Goal: Information Seeking & Learning: Check status

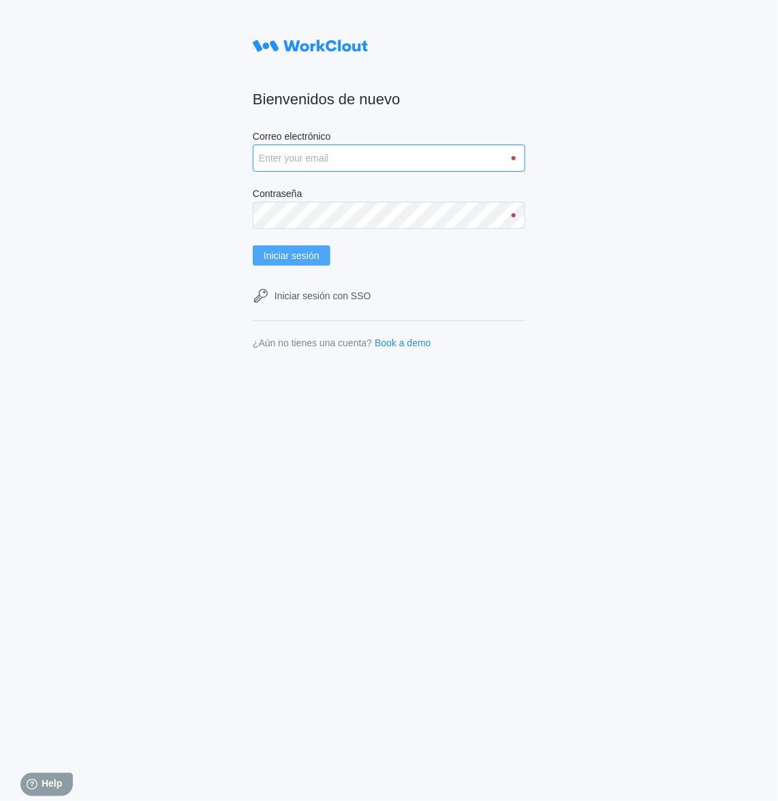
type input "clara.mastria@tradebe.com"
click at [296, 252] on span "Iniciar sesión" at bounding box center [292, 256] width 56 height 10
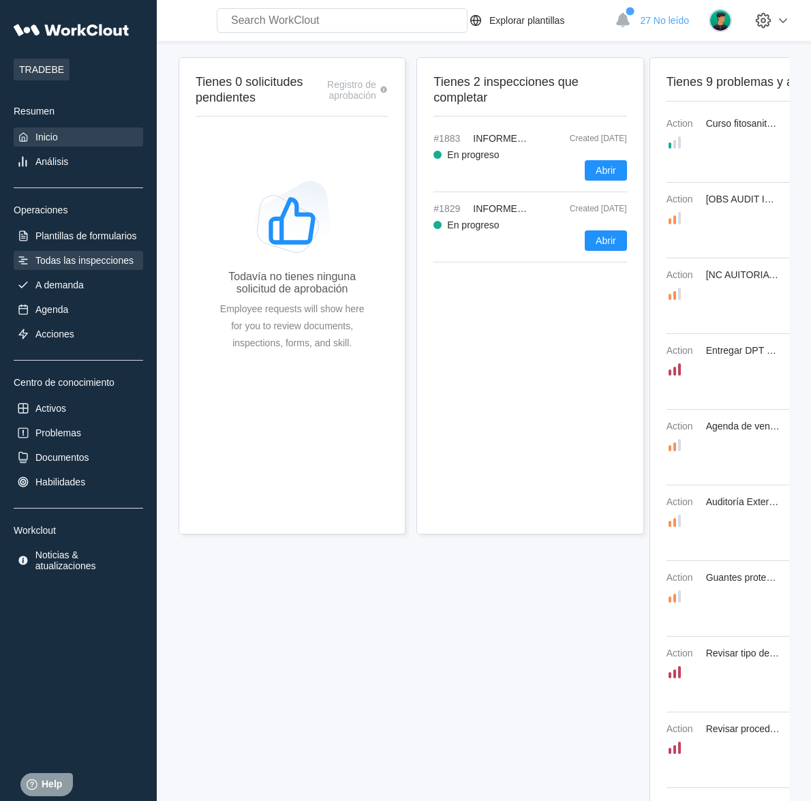
click at [89, 257] on div "Todas las inspecciones" at bounding box center [84, 260] width 98 height 11
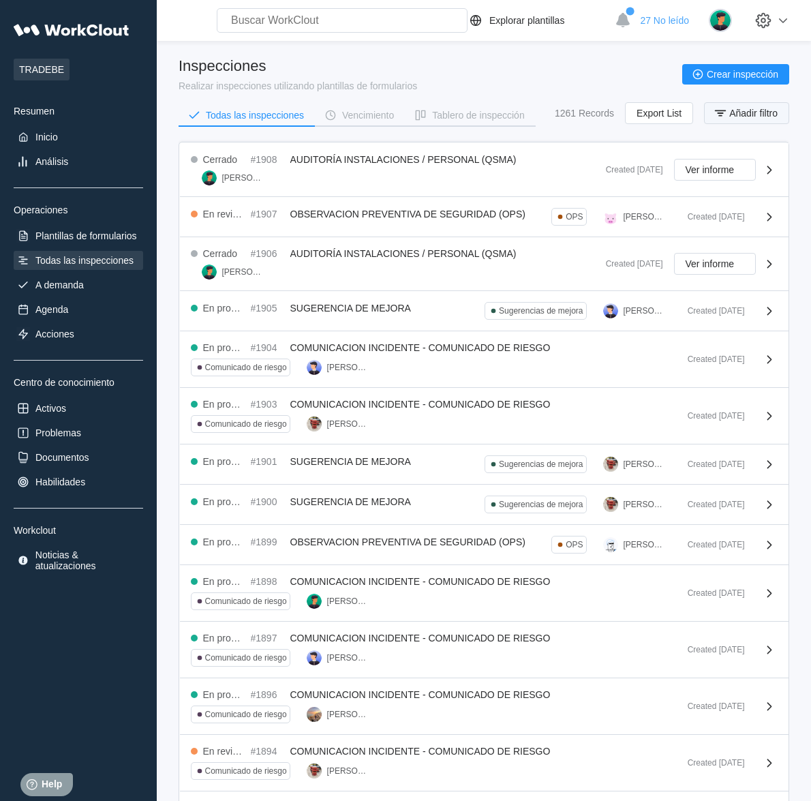
click at [763, 114] on span "Añadir filtro" at bounding box center [753, 113] width 48 height 10
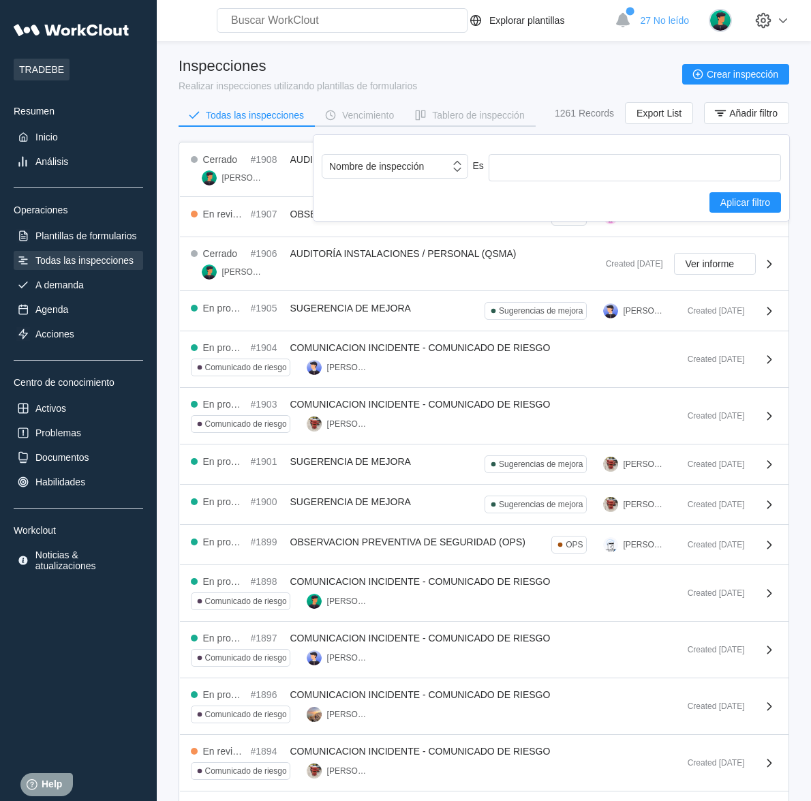
click at [611, 67] on div "Inspecciones Realizar inspecciones utilizando plantillas de formularios Crear i…" at bounding box center [483, 74] width 610 height 34
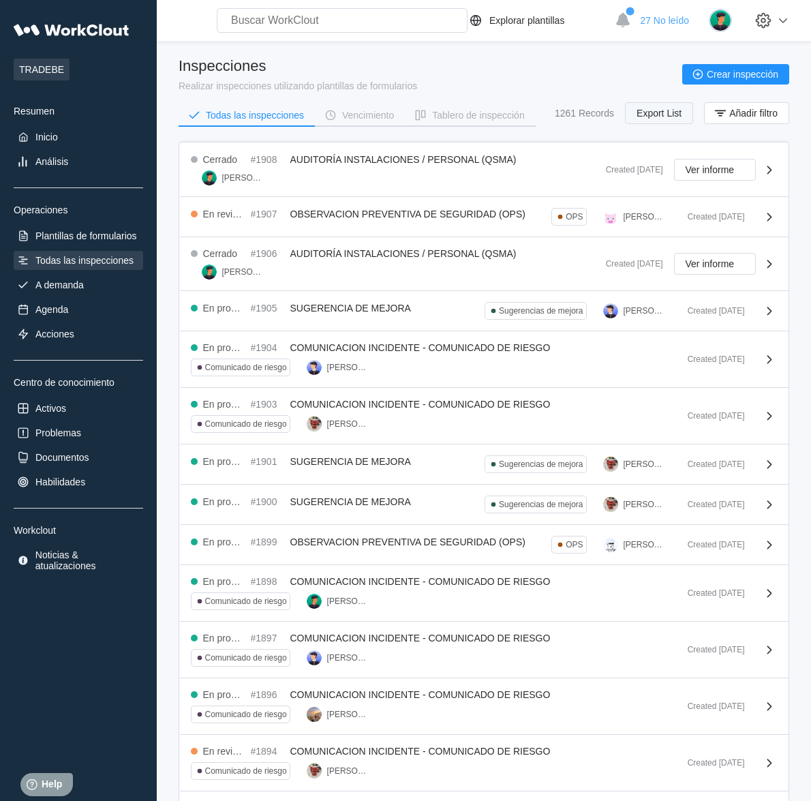
click at [655, 117] on button "Export List" at bounding box center [659, 113] width 68 height 22
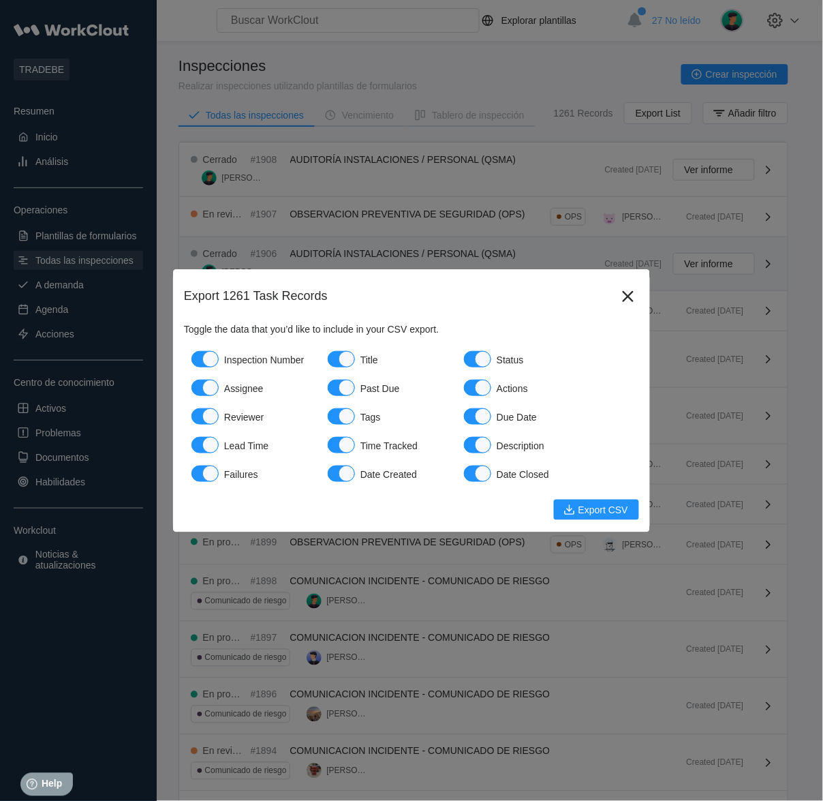
click at [624, 300] on icon at bounding box center [628, 296] width 22 height 22
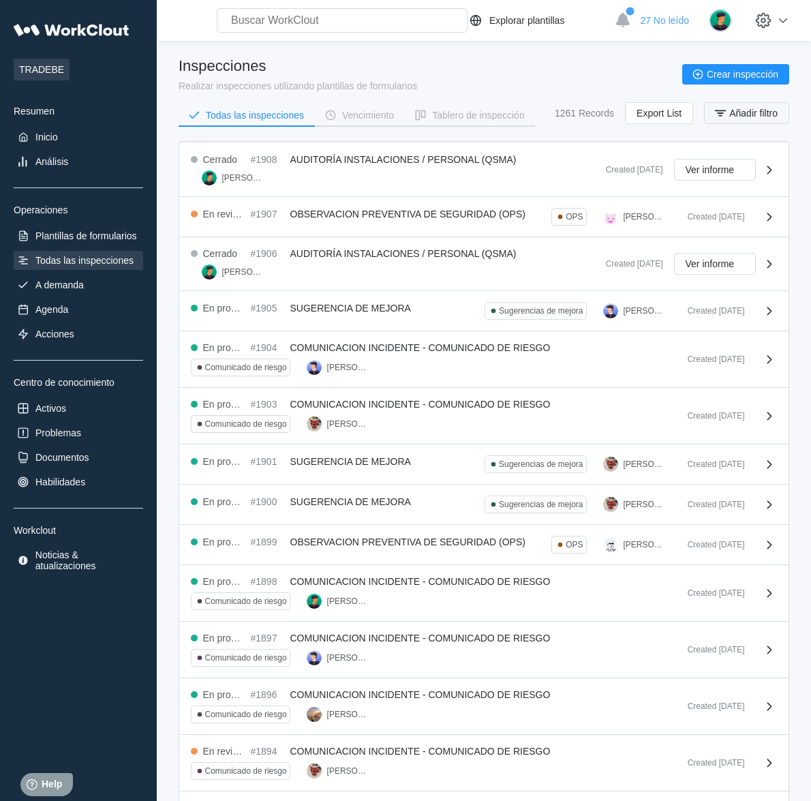
click at [770, 117] on span "Añadir filtro" at bounding box center [753, 113] width 48 height 10
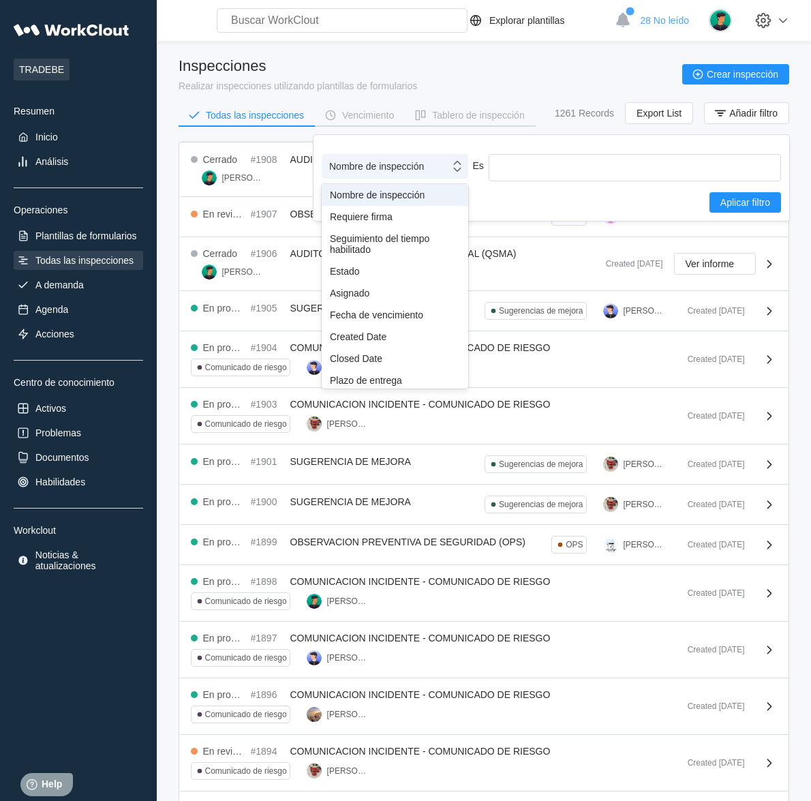
click at [433, 172] on div "Nombre de inspección" at bounding box center [385, 166] width 127 height 19
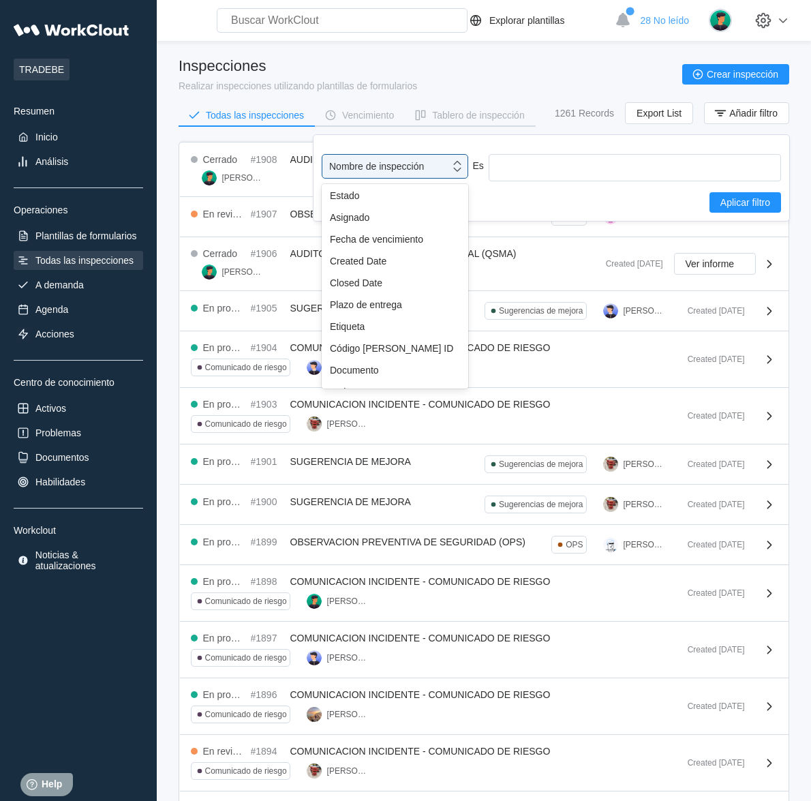
scroll to position [101, 0]
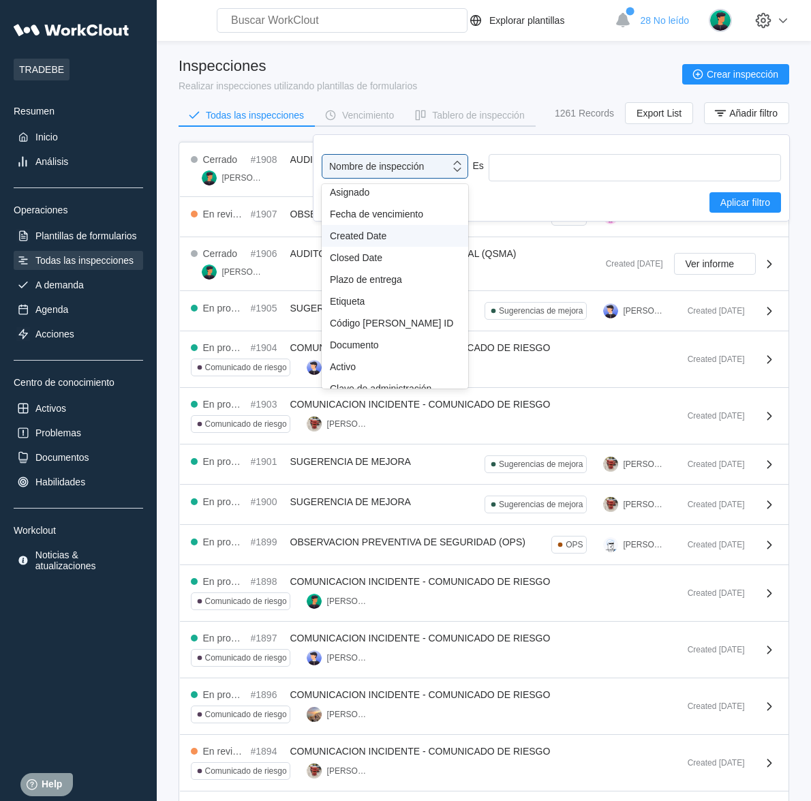
click at [368, 232] on div "Created Date" at bounding box center [395, 235] width 130 height 11
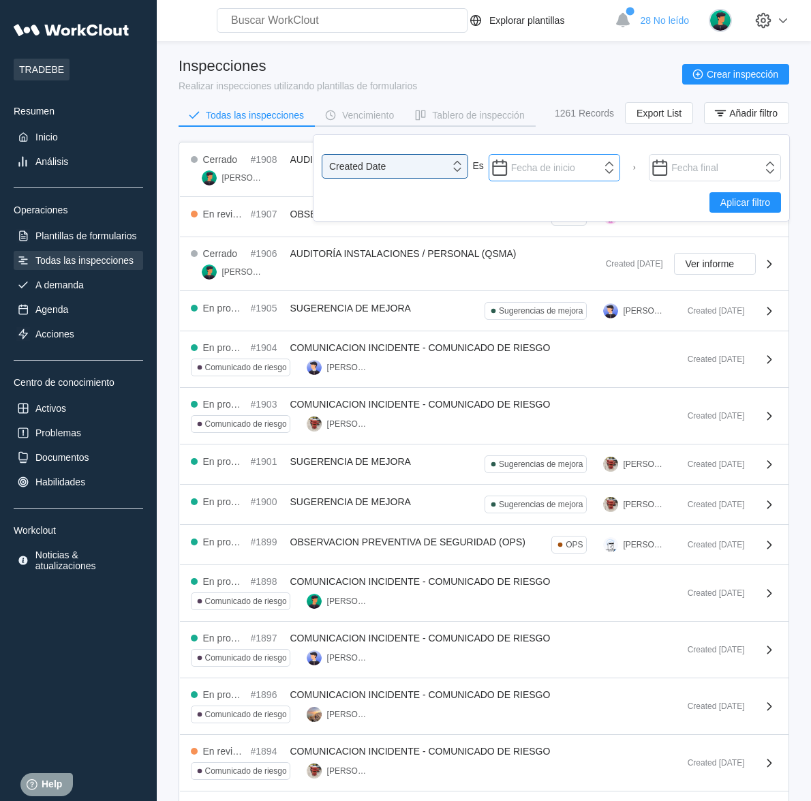
click at [543, 168] on input "text" at bounding box center [554, 167] width 132 height 27
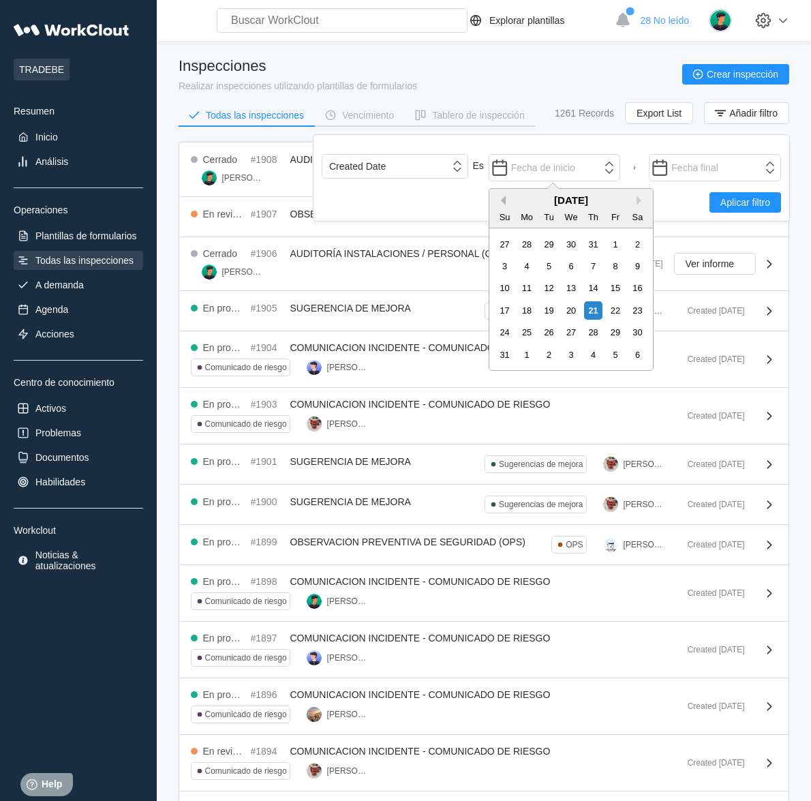
click at [502, 200] on button "Previous Month" at bounding box center [501, 201] width 10 height 10
click at [520, 240] on div "30" at bounding box center [526, 244] width 18 height 18
type input "06/30/2025"
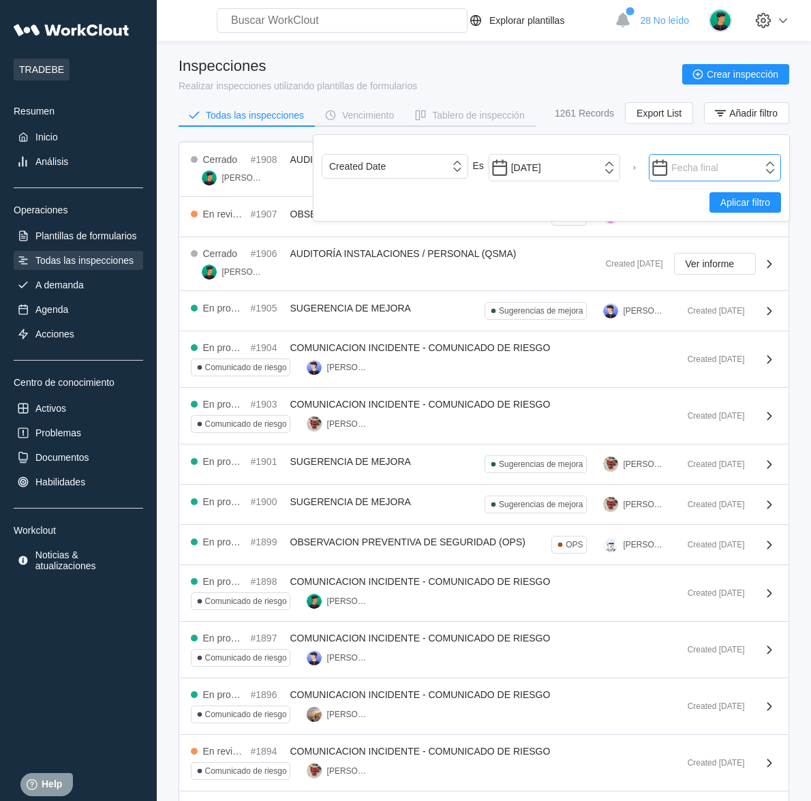
click at [744, 170] on input "text" at bounding box center [715, 167] width 132 height 27
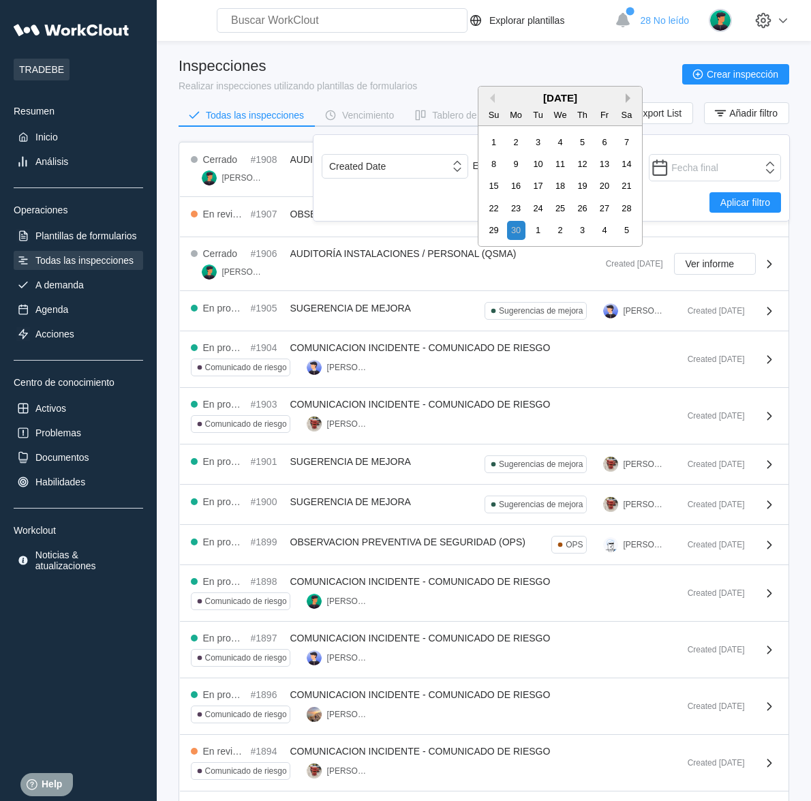
click at [632, 97] on button "Next Month" at bounding box center [630, 98] width 10 height 10
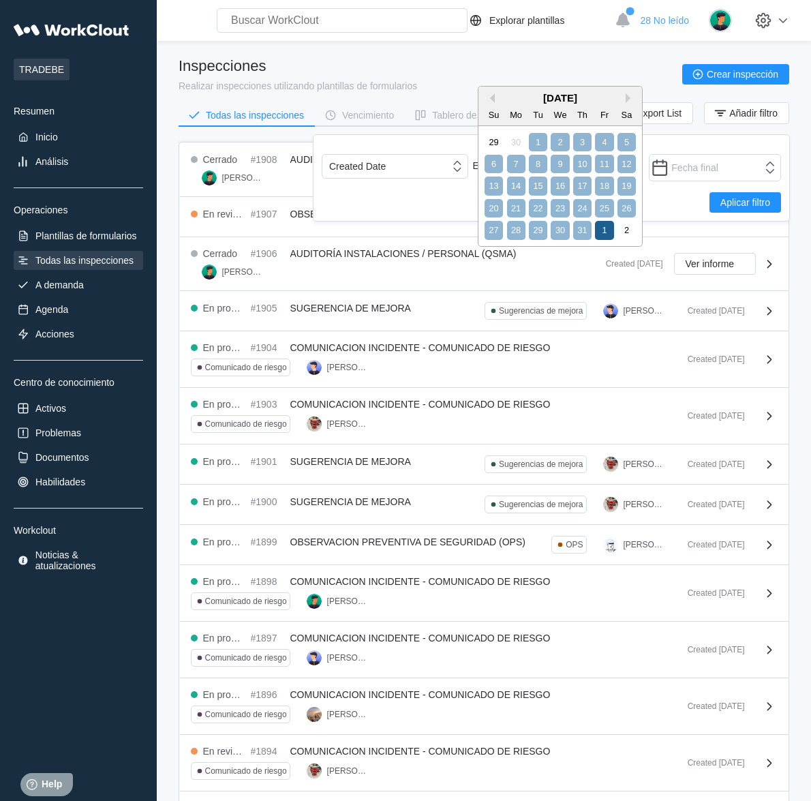
click at [608, 227] on div "1" at bounding box center [604, 230] width 18 height 18
type input "08/01/2025"
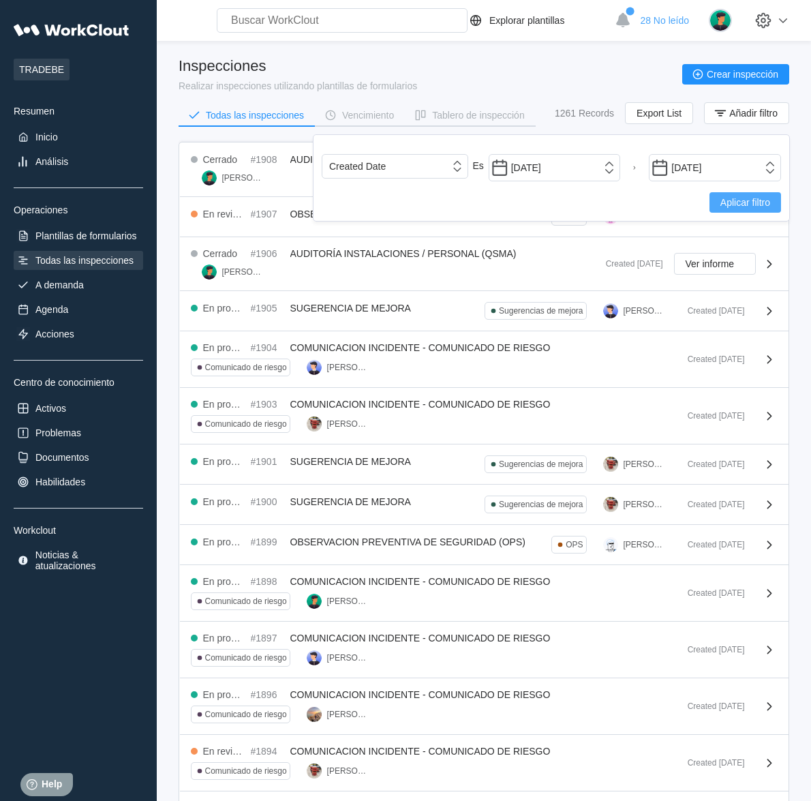
click at [739, 206] on span "Aplicar filtro" at bounding box center [745, 203] width 50 height 10
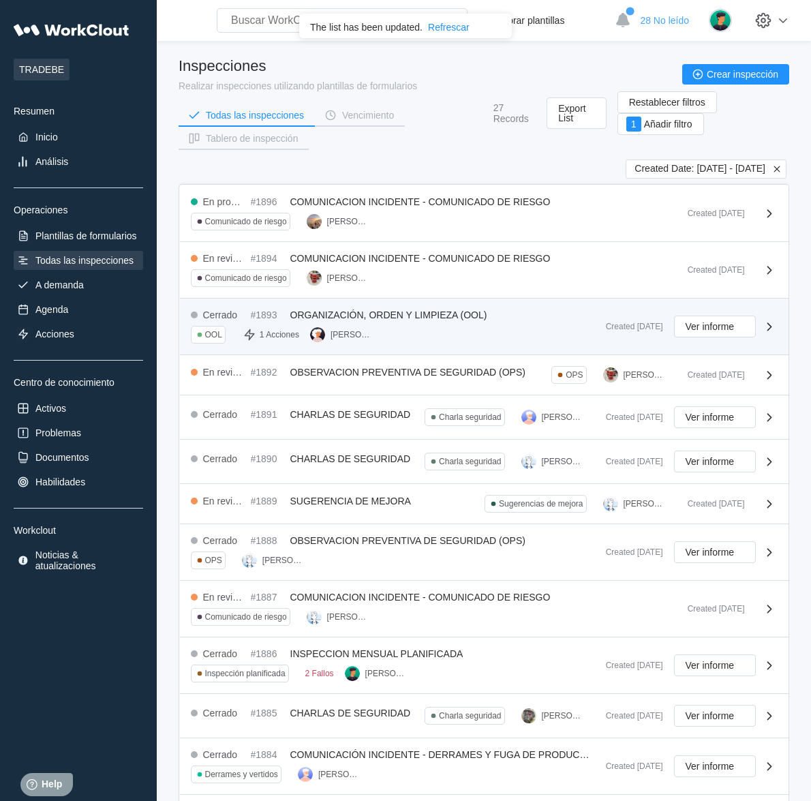
scroll to position [228, 0]
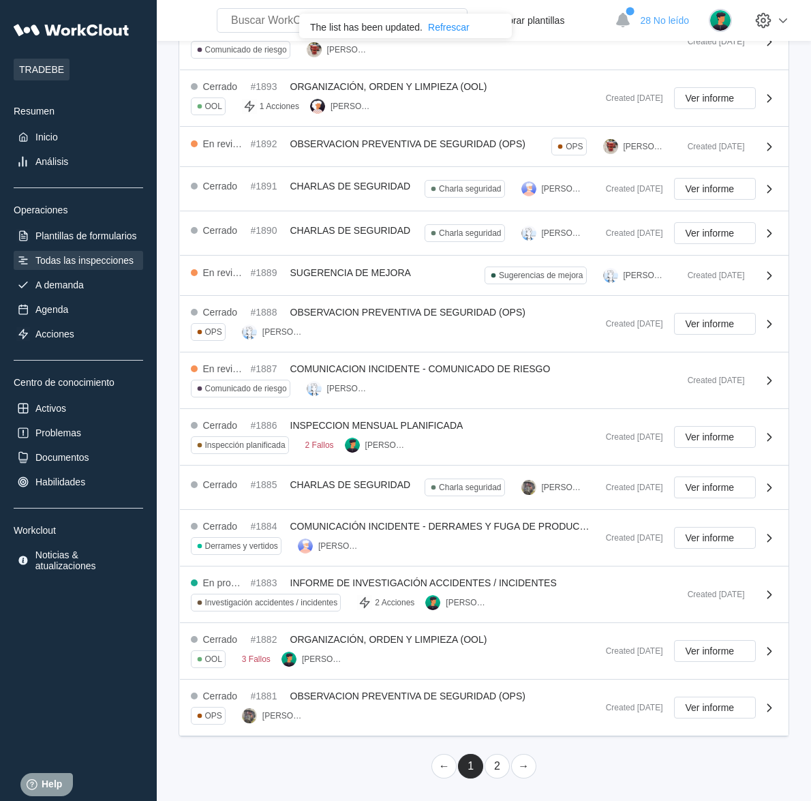
click at [495, 762] on link "2" at bounding box center [496, 766] width 25 height 25
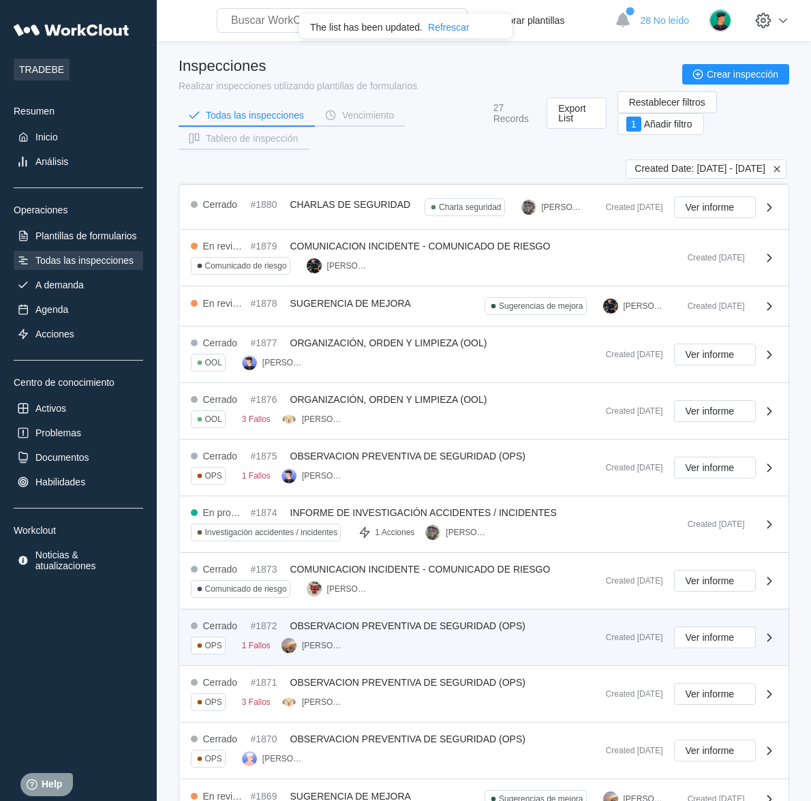
scroll to position [82, 0]
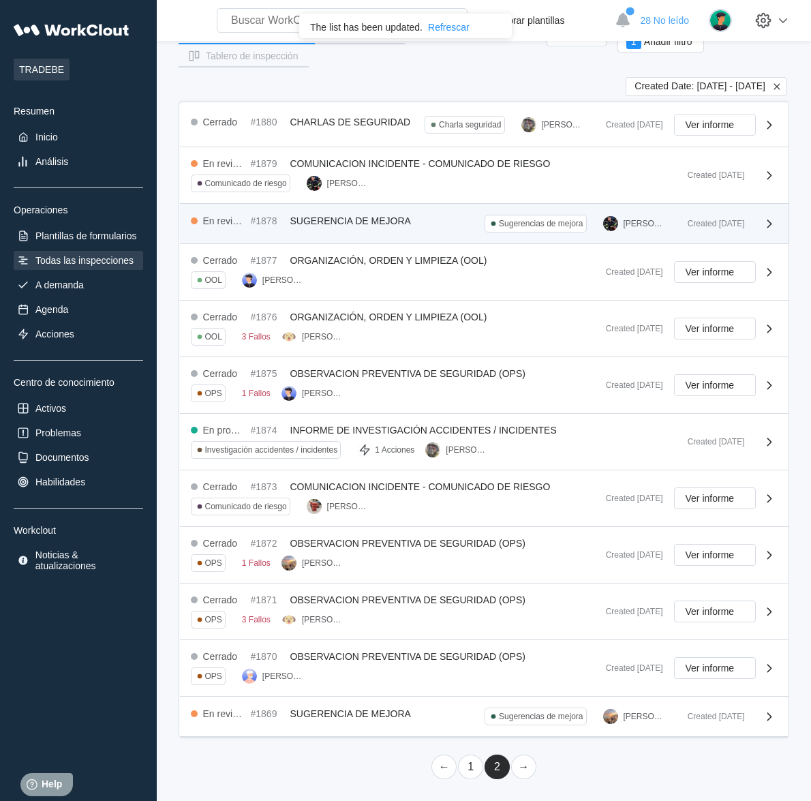
drag, startPoint x: 446, startPoint y: 268, endPoint x: 386, endPoint y: 215, distance: 80.2
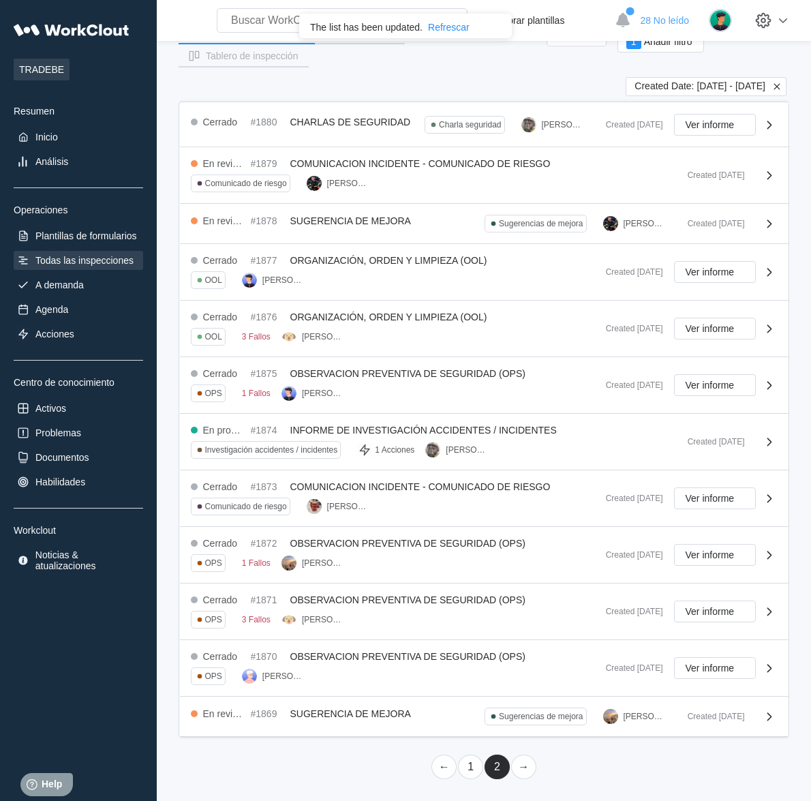
click at [471, 770] on link "1" at bounding box center [470, 766] width 25 height 25
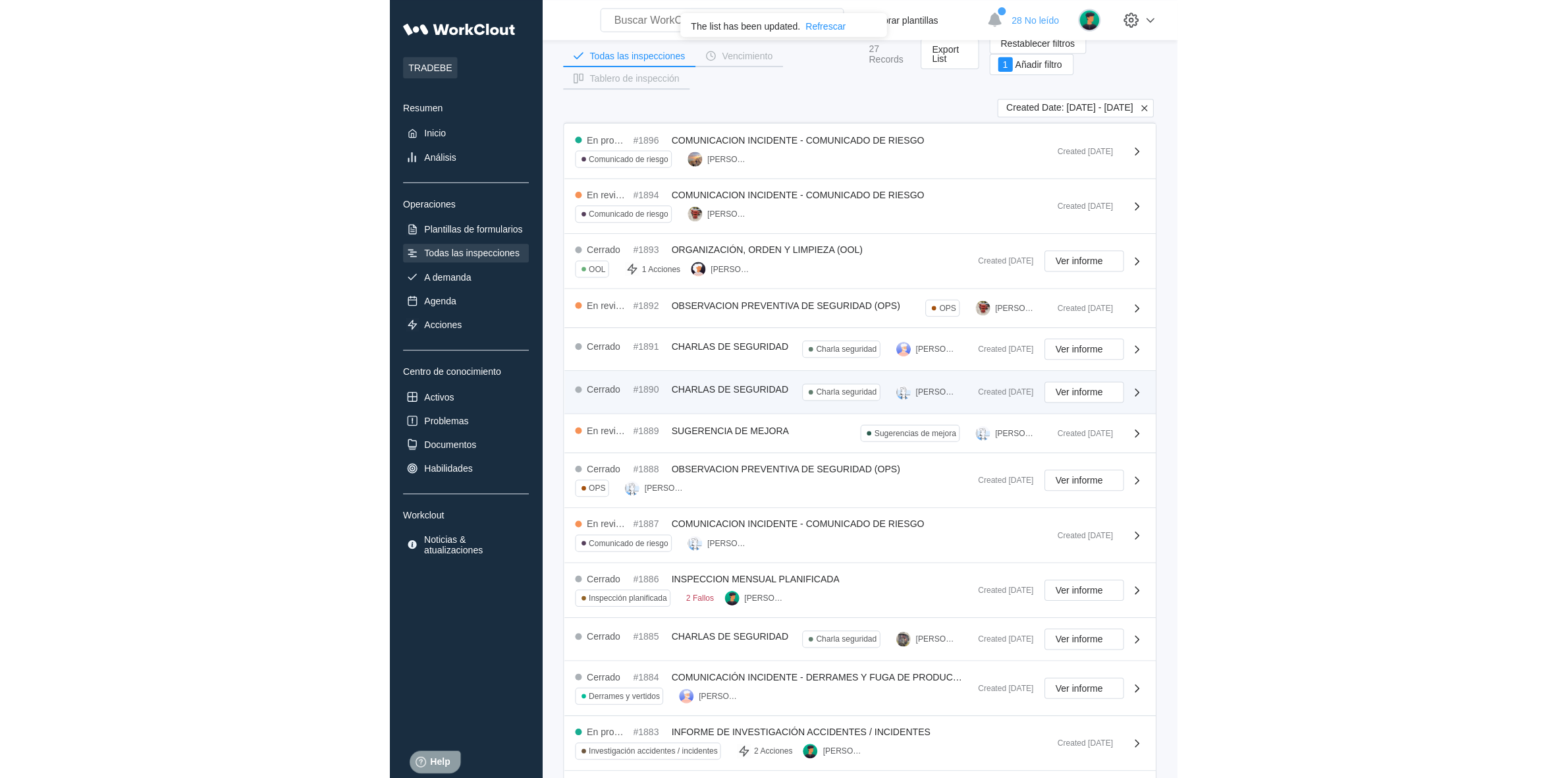
scroll to position [0, 0]
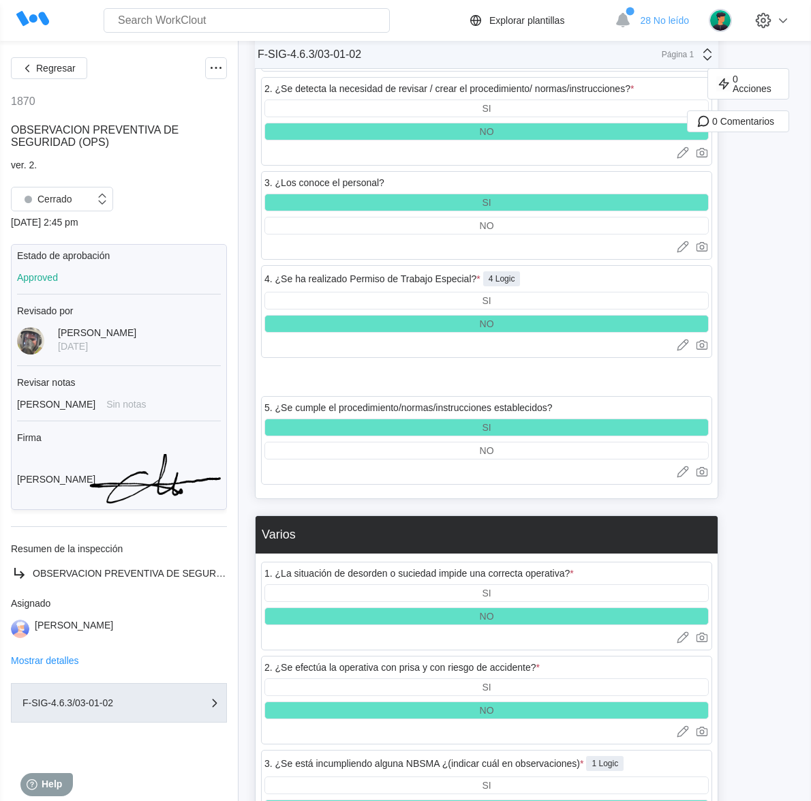
scroll to position [3609, 0]
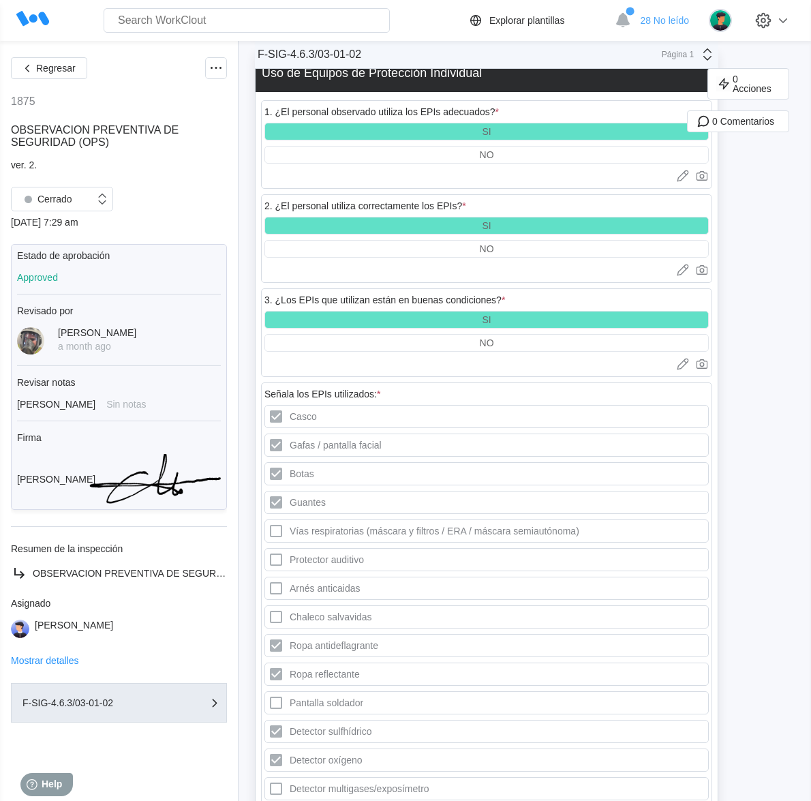
scroll to position [681, 0]
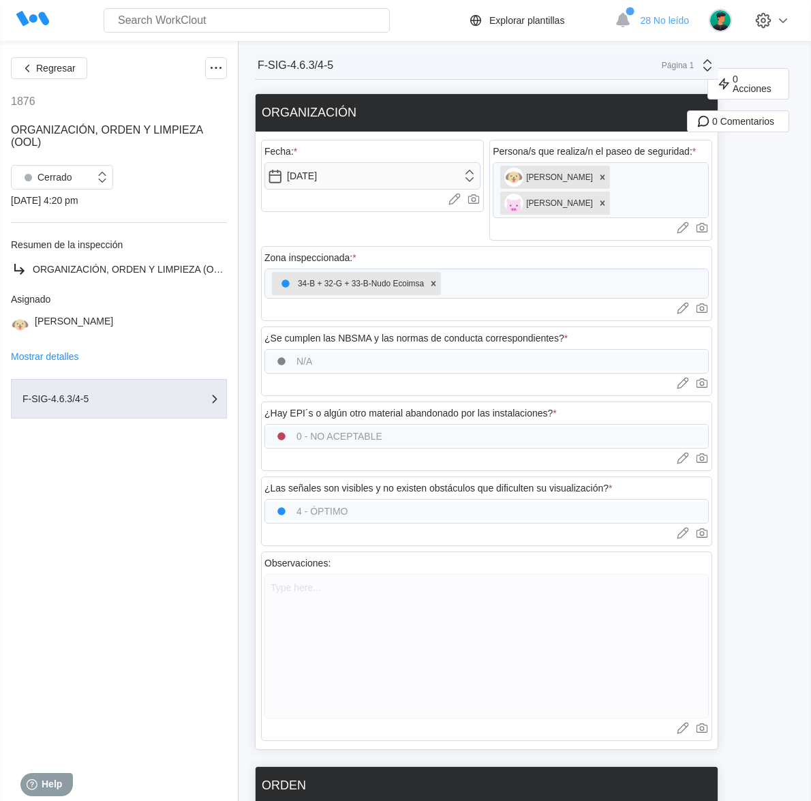
scroll to position [85, 0]
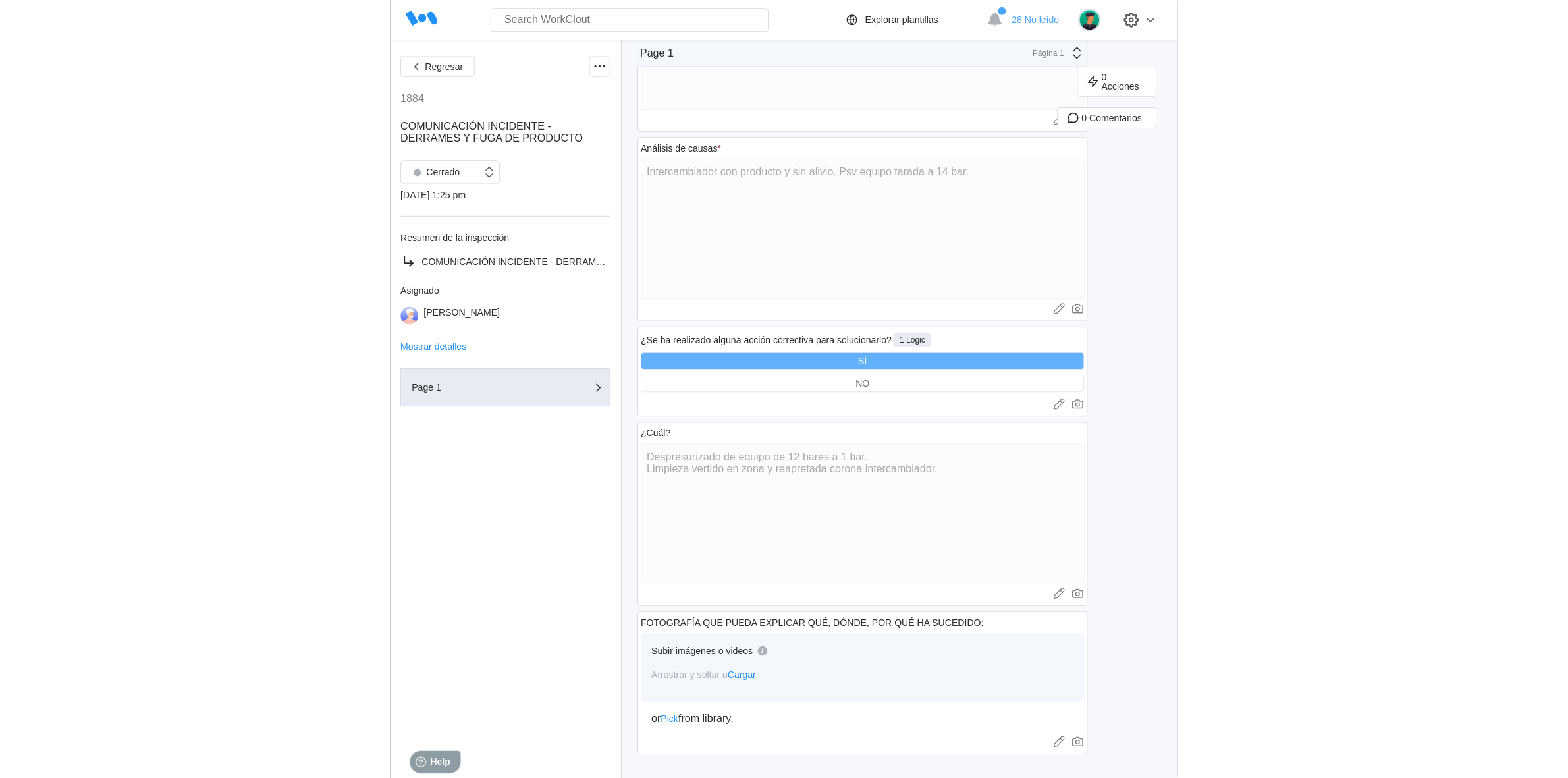
scroll to position [168, 0]
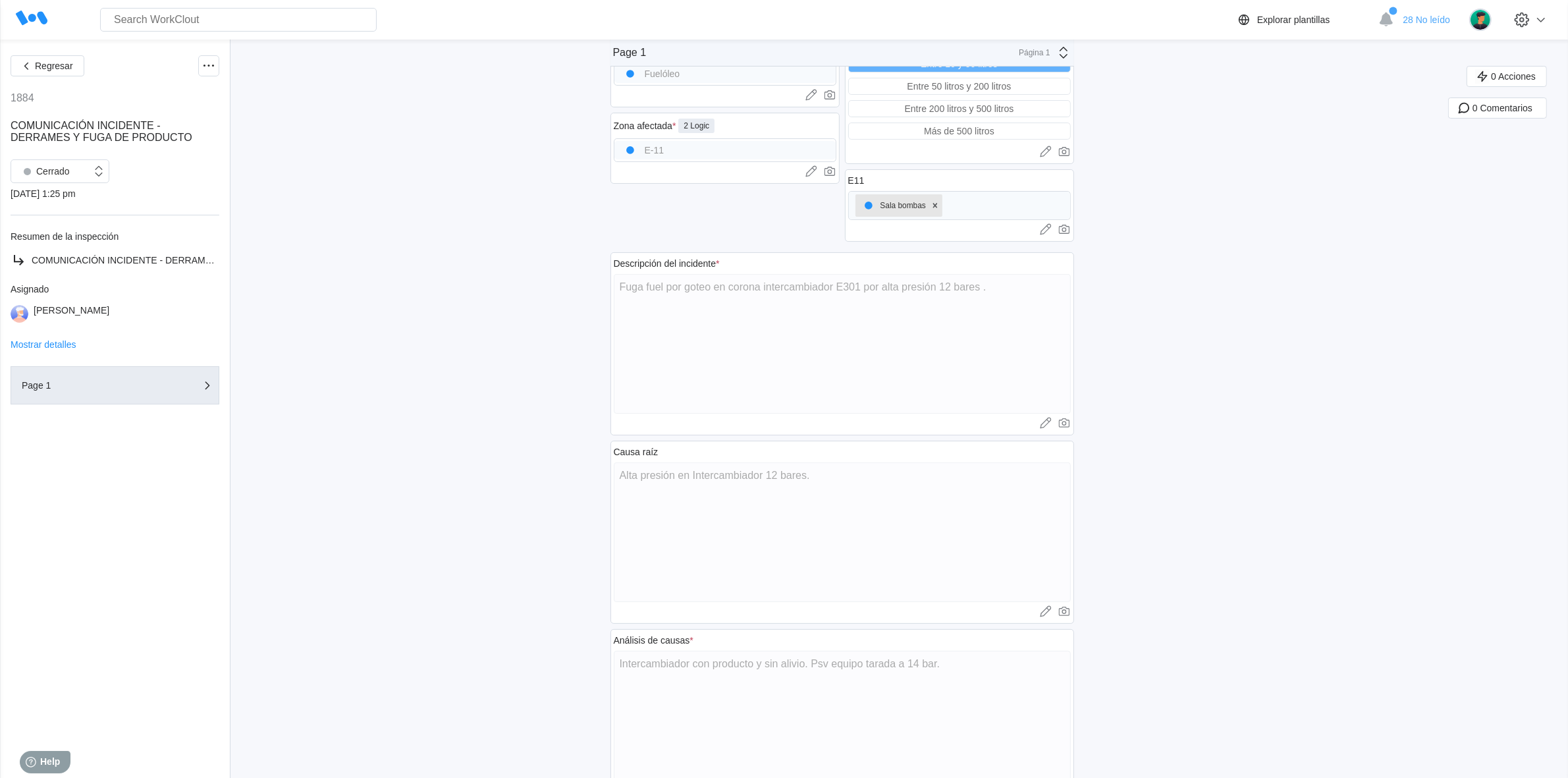
type textarea "x"
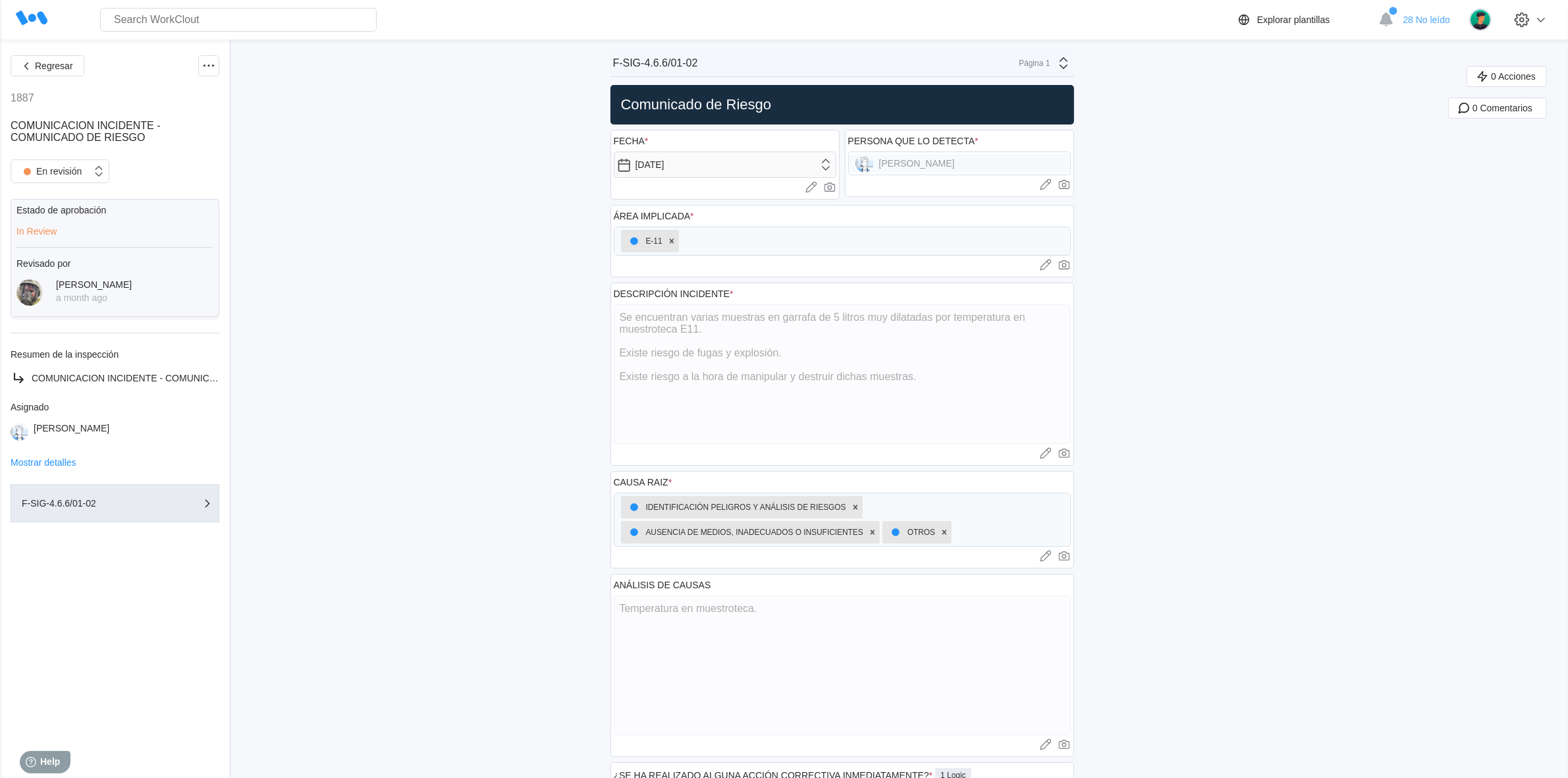
type textarea "x"
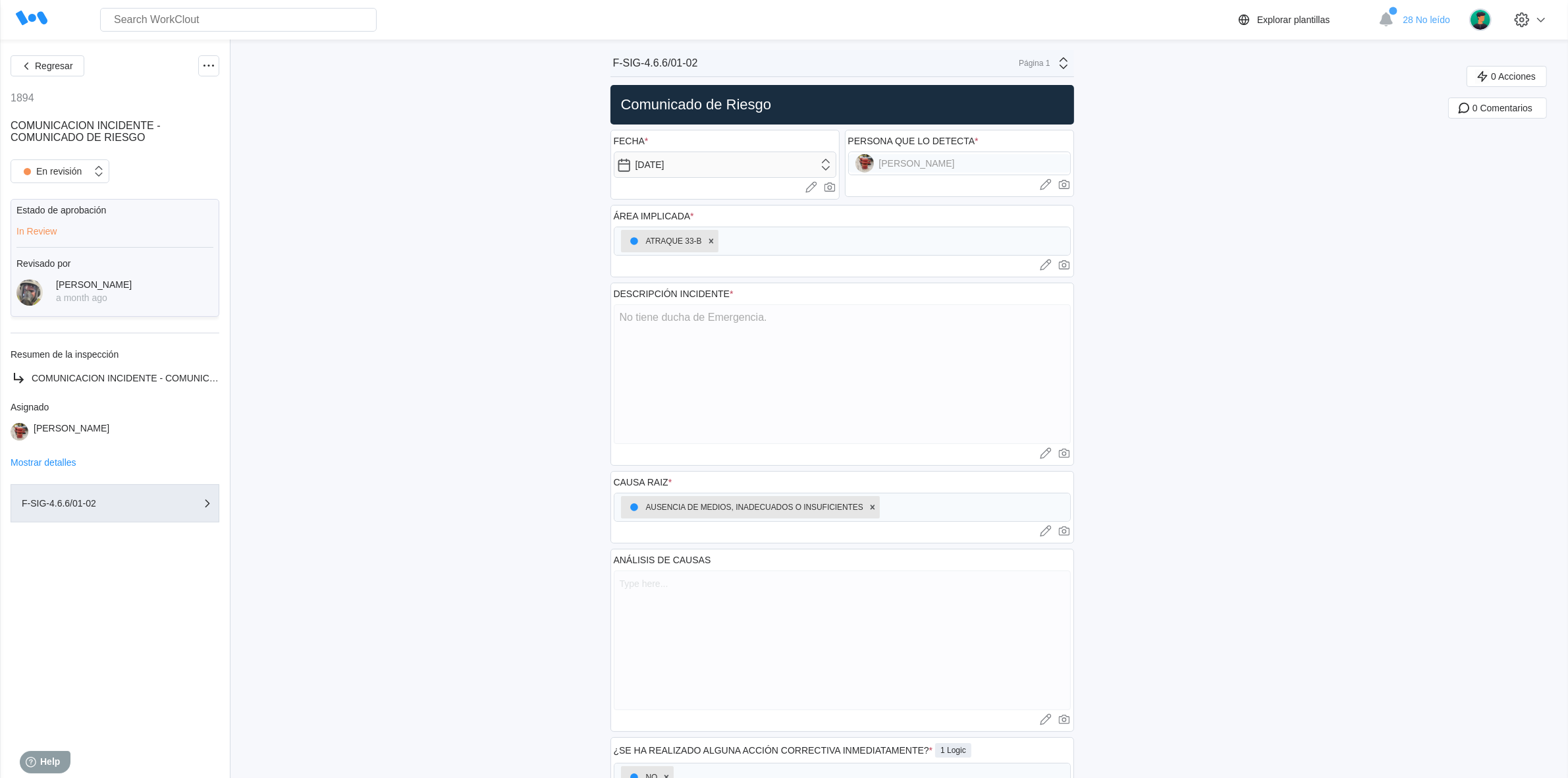
type textarea "x"
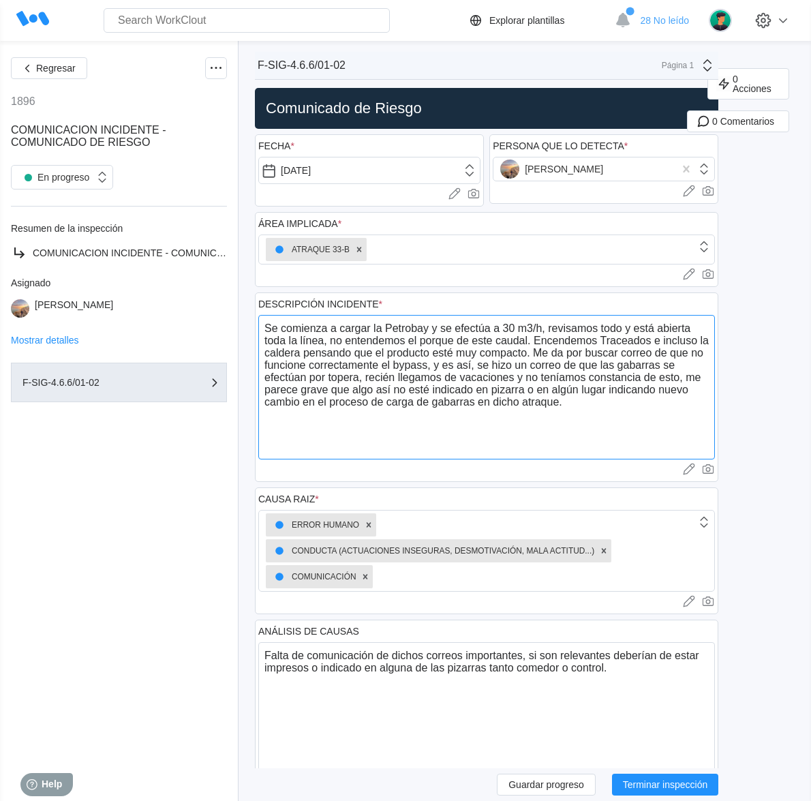
drag, startPoint x: 531, startPoint y: 347, endPoint x: 550, endPoint y: 438, distance: 92.6
click at [550, 438] on textarea "Se comienza a cargar la Petrobay y se efectúa a 30 m3/h, revisamos todo y está …" at bounding box center [486, 387] width 456 height 144
click at [529, 416] on textarea "Se comienza a cargar la Petrobay y se efectúa a 30 m3/h, revisamos todo y está …" at bounding box center [486, 387] width 456 height 144
